Goal: Information Seeking & Learning: Learn about a topic

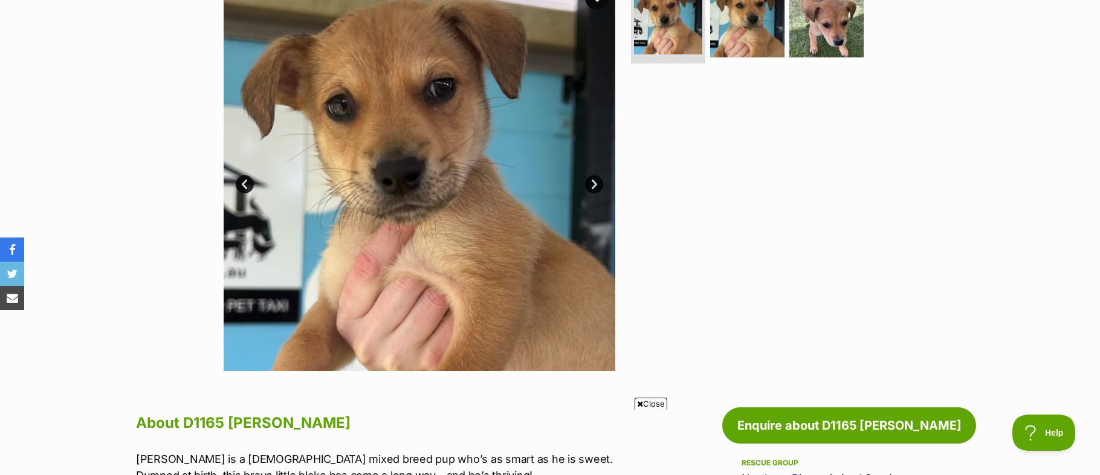
scroll to position [282, 0]
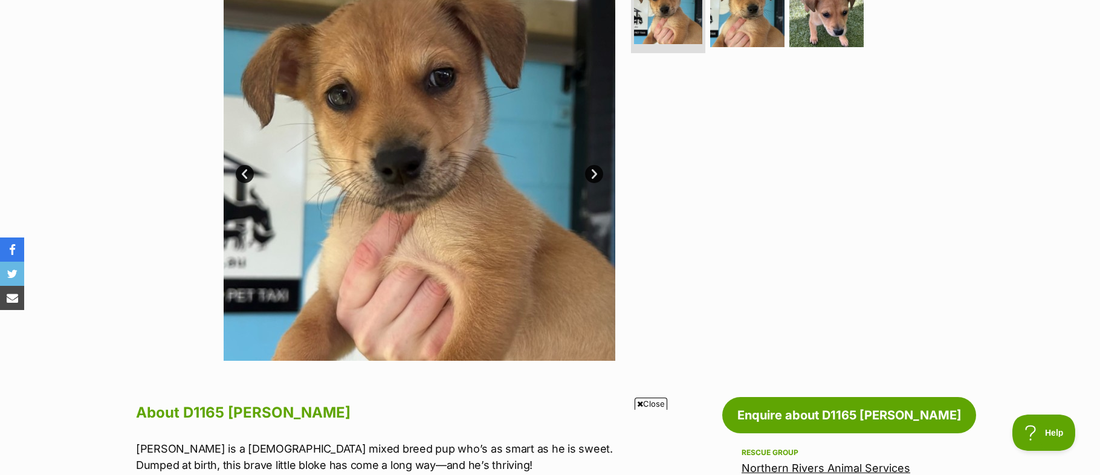
click at [595, 174] on link "Next" at bounding box center [594, 174] width 18 height 18
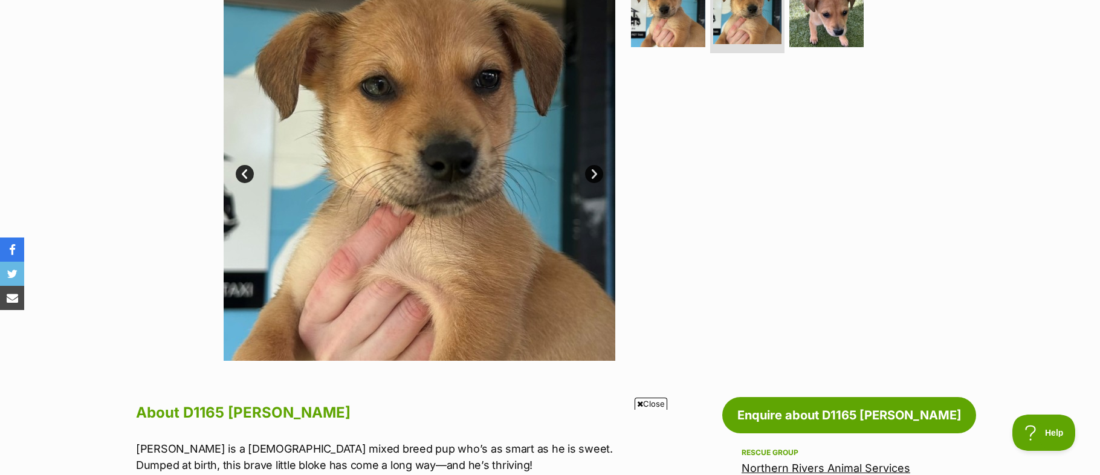
click at [595, 174] on link "Next" at bounding box center [594, 174] width 18 height 18
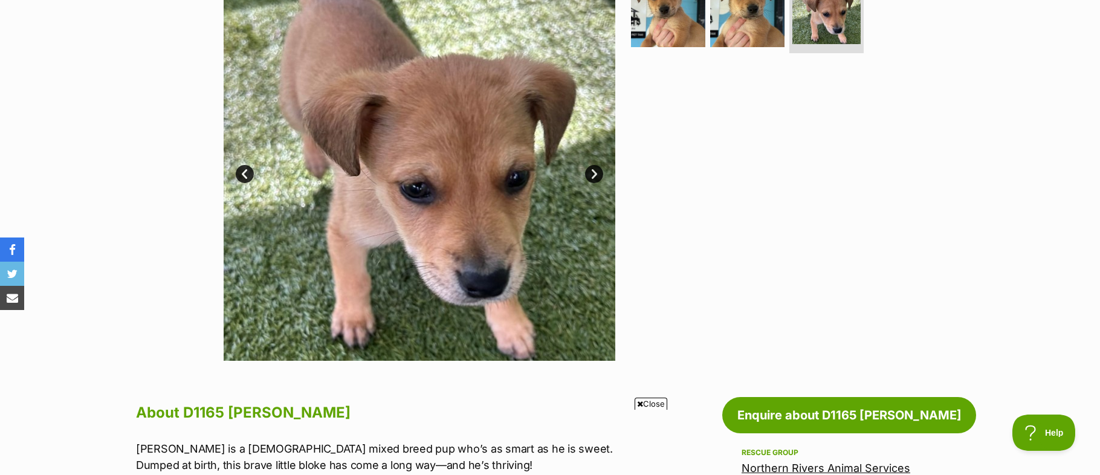
click at [595, 174] on link "Next" at bounding box center [594, 174] width 18 height 18
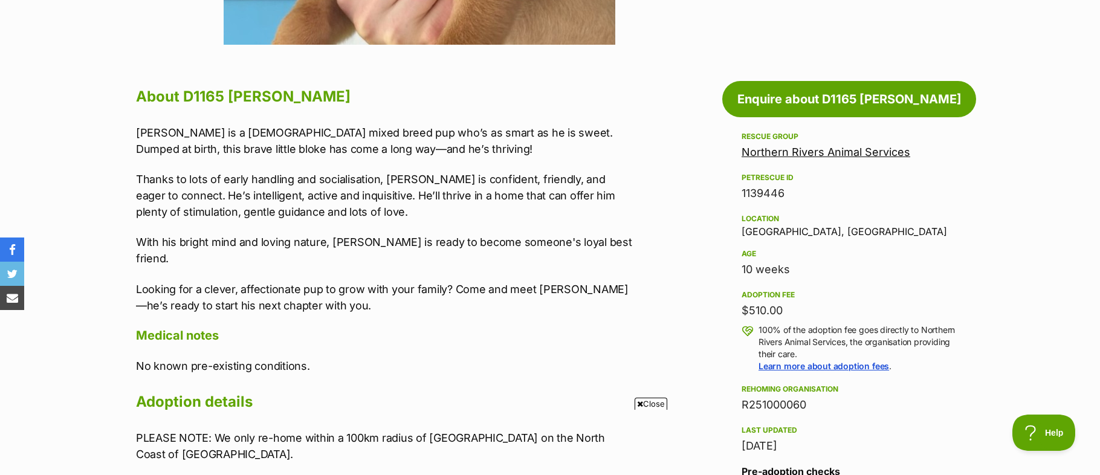
scroll to position [599, 0]
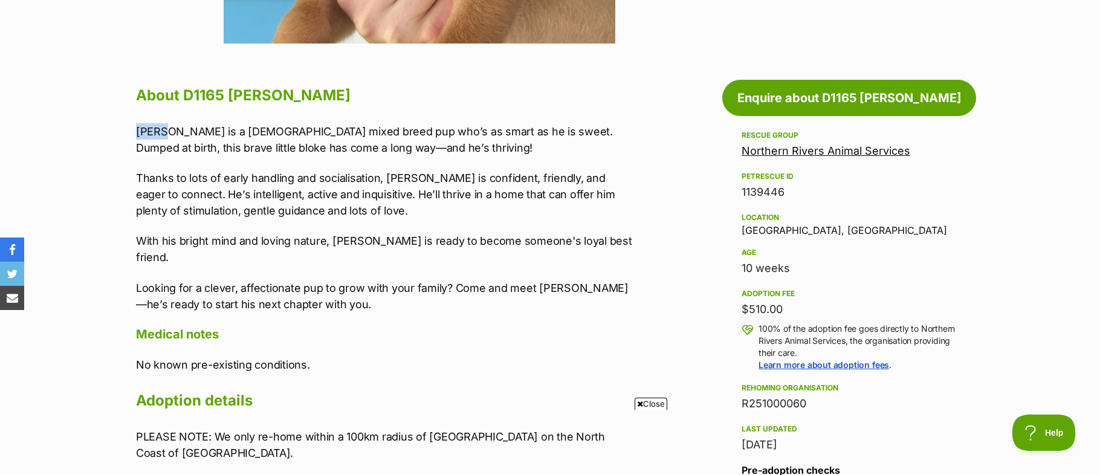
drag, startPoint x: 164, startPoint y: 128, endPoint x: 439, endPoint y: 121, distance: 275.0
click at [439, 121] on div "About D1165 [PERSON_NAME] is a [DEMOGRAPHIC_DATA] mixed breed pup who’s as smar…" at bounding box center [385, 319] width 499 height 474
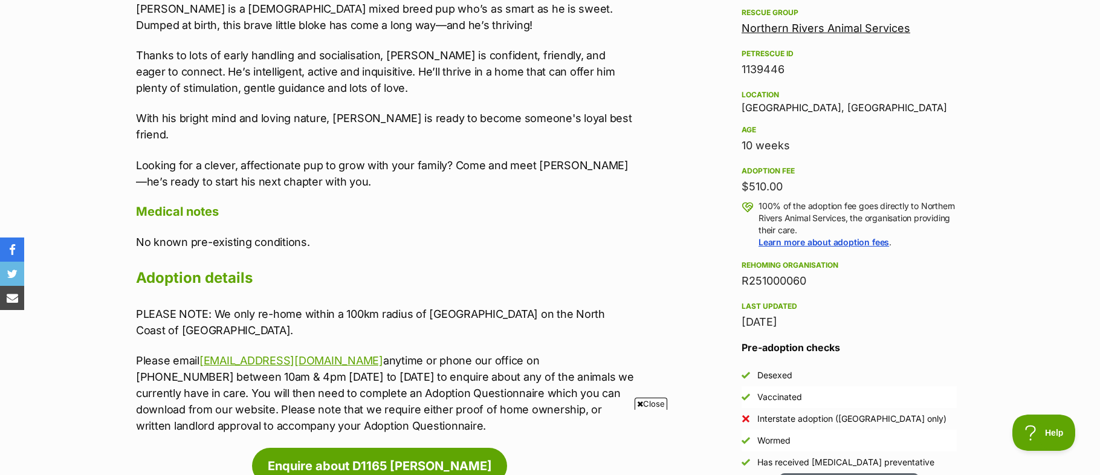
scroll to position [724, 0]
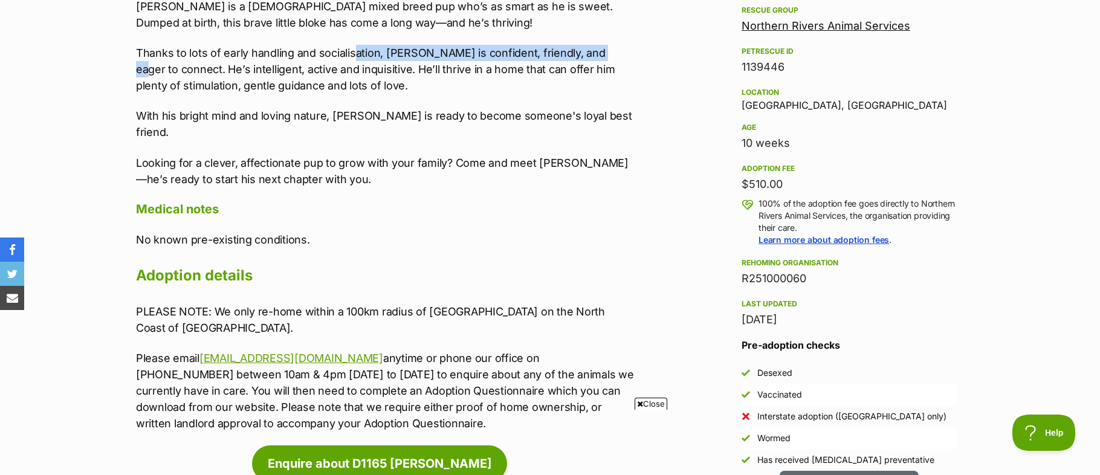
drag, startPoint x: 147, startPoint y: 70, endPoint x: 353, endPoint y: 58, distance: 206.4
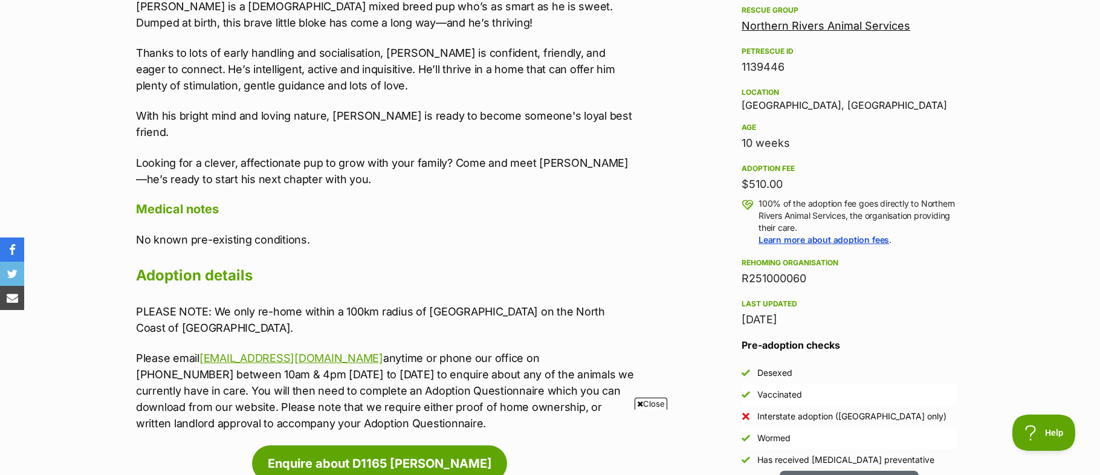
drag, startPoint x: 353, startPoint y: 58, endPoint x: 350, endPoint y: 80, distance: 22.6
click at [352, 59] on p "Thanks to lots of early handling and socialisation, [PERSON_NAME] is confident,…" at bounding box center [385, 69] width 499 height 49
drag, startPoint x: 346, startPoint y: 86, endPoint x: 371, endPoint y: 88, distance: 25.4
click at [371, 88] on p "Thanks to lots of early handling and socialisation, [PERSON_NAME] is confident,…" at bounding box center [385, 69] width 499 height 49
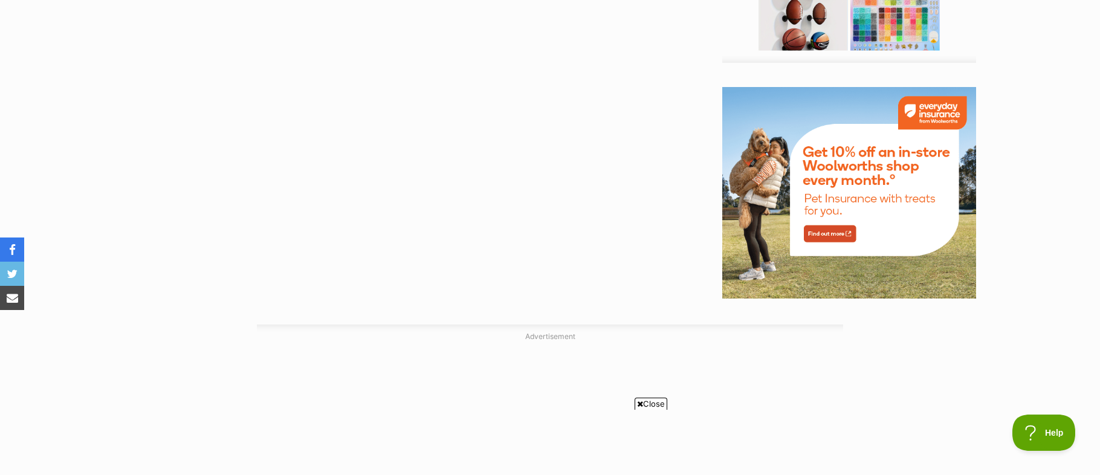
scroll to position [0, 0]
